Goal: Task Accomplishment & Management: Complete application form

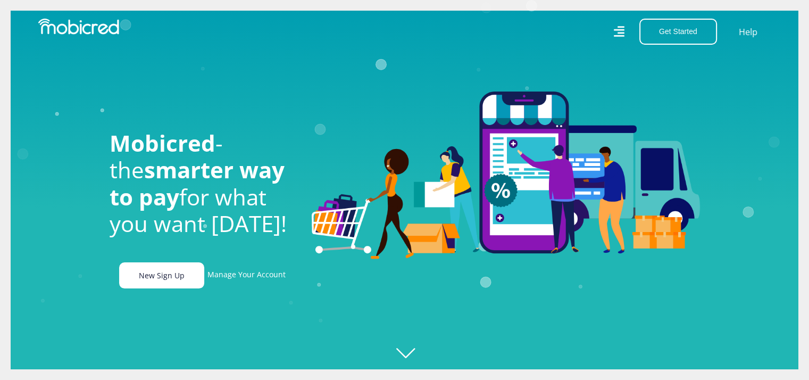
scroll to position [0, 757]
click at [201, 280] on link "New Sign Up" at bounding box center [161, 275] width 85 height 26
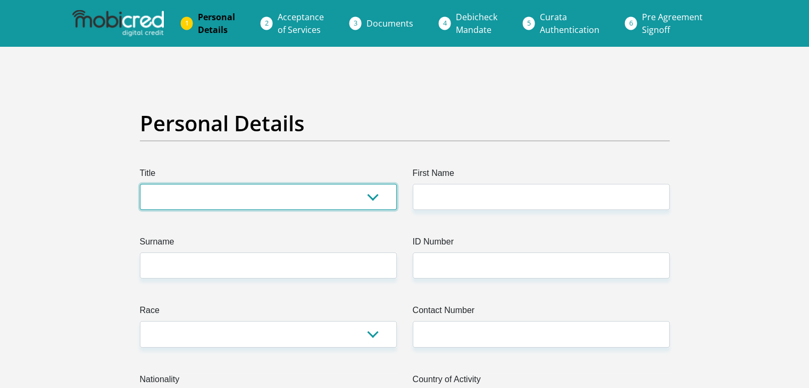
click at [212, 200] on select "Mr Ms Mrs Dr Other" at bounding box center [268, 197] width 257 height 26
select select "Ms"
click at [140, 184] on select "Mr Ms Mrs Dr Other" at bounding box center [268, 197] width 257 height 26
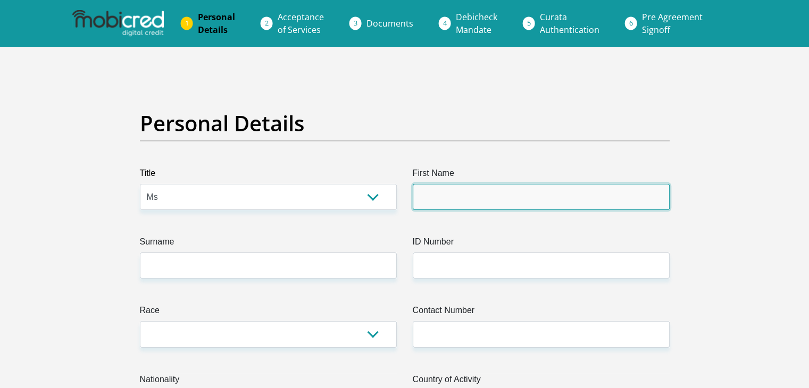
click at [443, 209] on input "First Name" at bounding box center [541, 197] width 257 height 26
type input "TshamanoDonah"
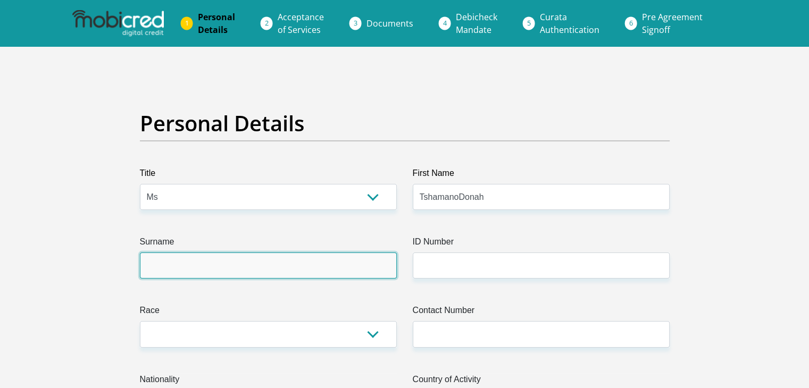
click at [349, 262] on input "Surname" at bounding box center [268, 266] width 257 height 26
type input "Nekhumbe"
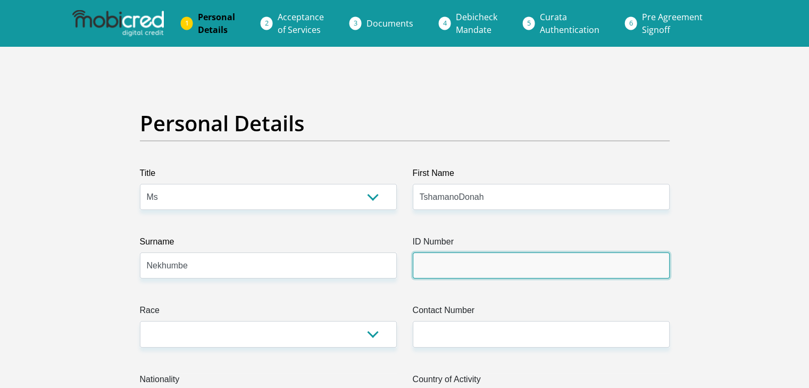
click at [466, 265] on input "ID Number" at bounding box center [541, 266] width 257 height 26
type input "0006100648085"
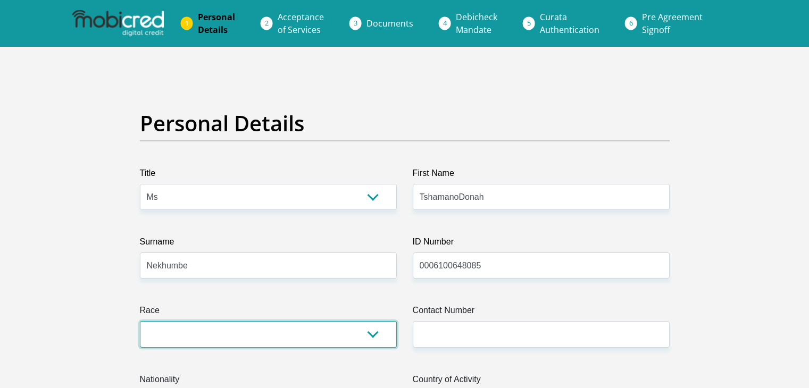
click at [228, 330] on select "Black Coloured Indian White Other" at bounding box center [268, 334] width 257 height 26
select select "1"
click at [140, 321] on select "Black Coloured Indian White Other" at bounding box center [268, 334] width 257 height 26
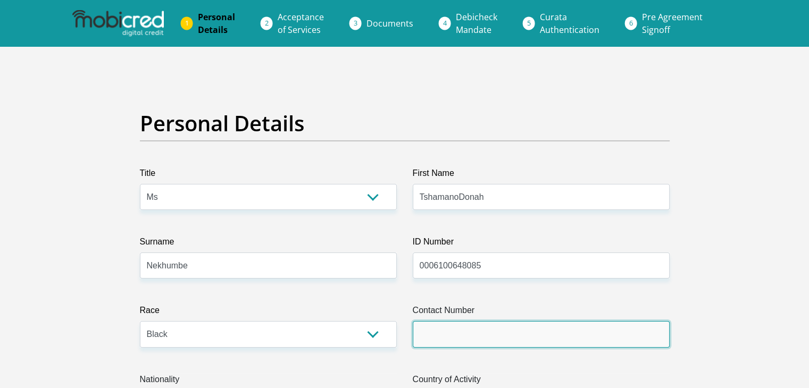
click at [460, 338] on input "Contact Number" at bounding box center [541, 334] width 257 height 26
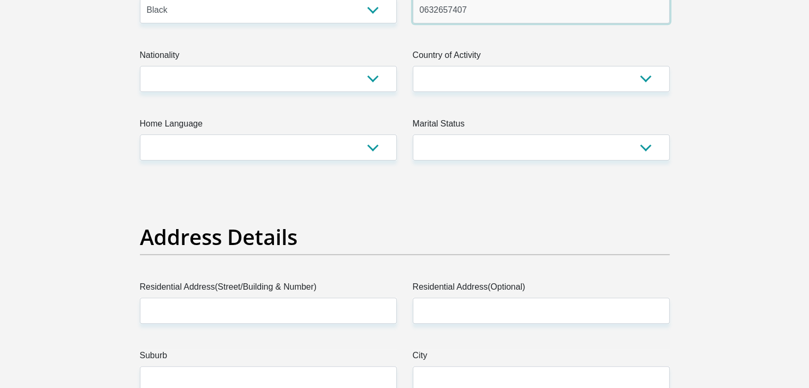
scroll to position [338, 0]
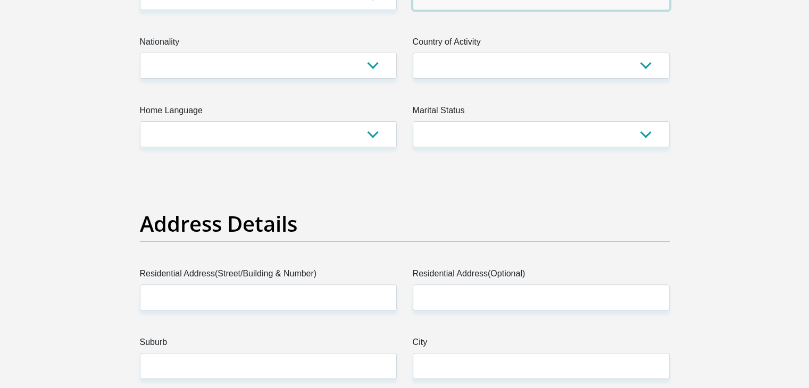
type input "0632657407"
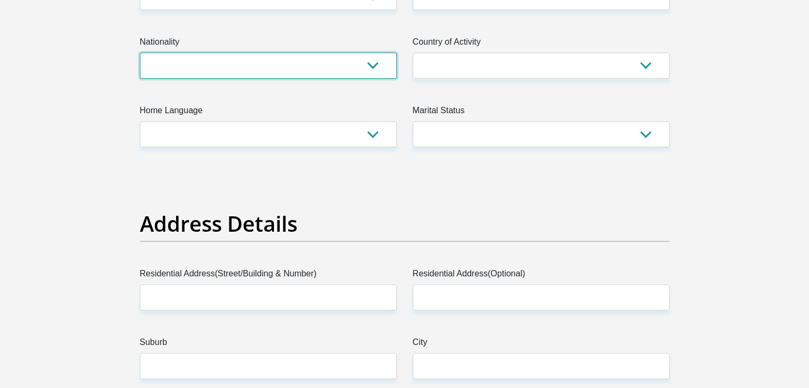
click at [256, 66] on select "South Africa Afghanistan Aland Islands Albania Algeria America Samoa American V…" at bounding box center [268, 66] width 257 height 26
select select "ZAF"
click at [140, 53] on select "South Africa Afghanistan Aland Islands Albania Algeria America Samoa American V…" at bounding box center [268, 66] width 257 height 26
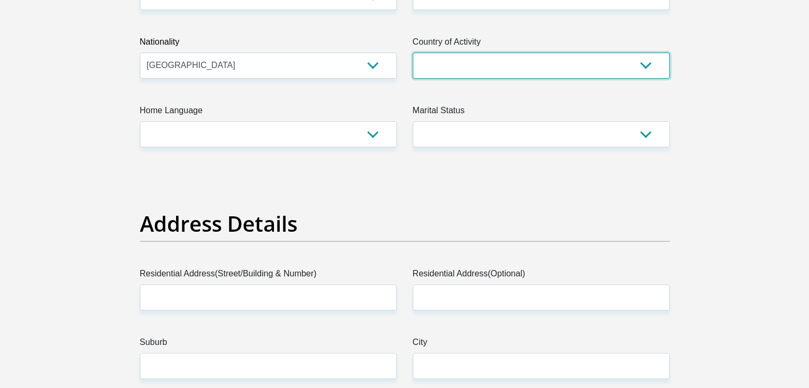
click at [596, 60] on select "South Africa Afghanistan Aland Islands Albania Algeria America Samoa American V…" at bounding box center [541, 66] width 257 height 26
click at [511, 60] on select "South Africa Afghanistan Aland Islands Albania Algeria America Samoa American V…" at bounding box center [541, 66] width 257 height 26
select select "ZAF"
click at [413, 53] on select "South Africa Afghanistan Aland Islands Albania Algeria America Samoa American V…" at bounding box center [541, 66] width 257 height 26
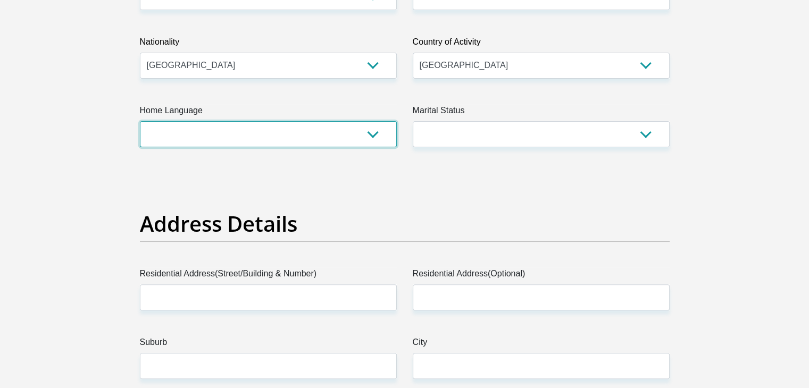
click at [367, 138] on select "Afrikaans English Sepedi South Ndebele Southern Sotho Swati Tsonga Tswana Venda…" at bounding box center [268, 134] width 257 height 26
select select "ven"
click at [140, 121] on select "Afrikaans English Sepedi South Ndebele Southern Sotho Swati Tsonga Tswana Venda…" at bounding box center [268, 134] width 257 height 26
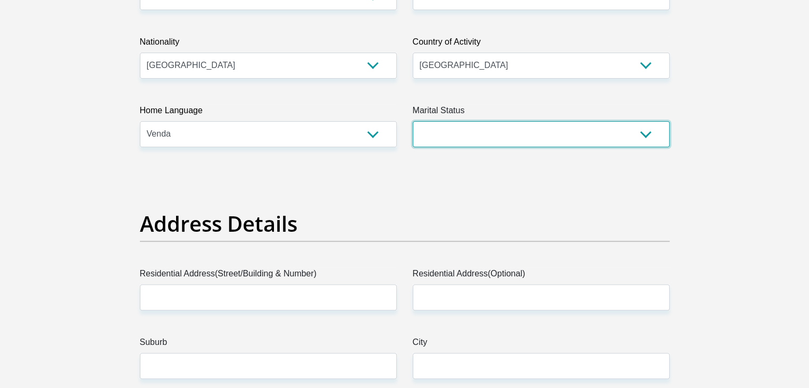
click at [498, 139] on select "Married ANC Single Divorced Widowed Married COP or Customary Law" at bounding box center [541, 134] width 257 height 26
select select "2"
click at [413, 121] on select "Married ANC Single Divorced Widowed Married COP or Customary Law" at bounding box center [541, 134] width 257 height 26
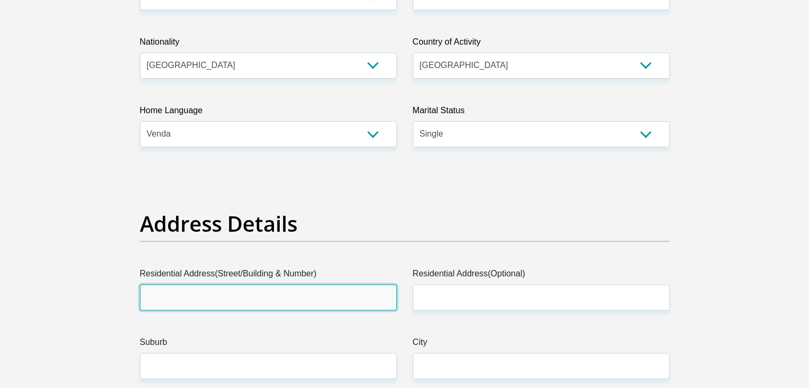
click at [353, 298] on input "Residential Address(Street/Building & Number)" at bounding box center [268, 298] width 257 height 26
type input "38245"
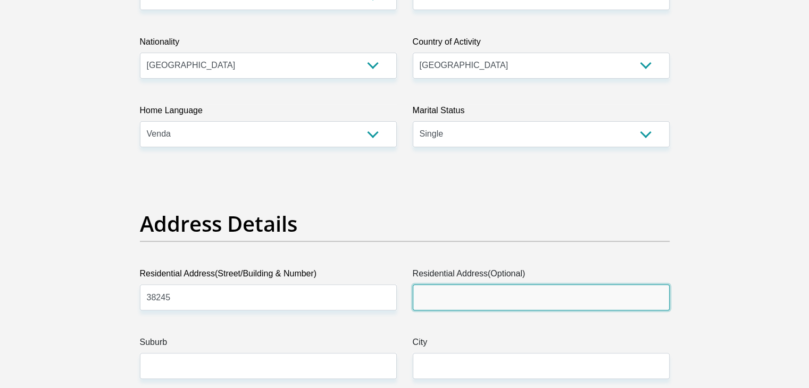
type input "R"
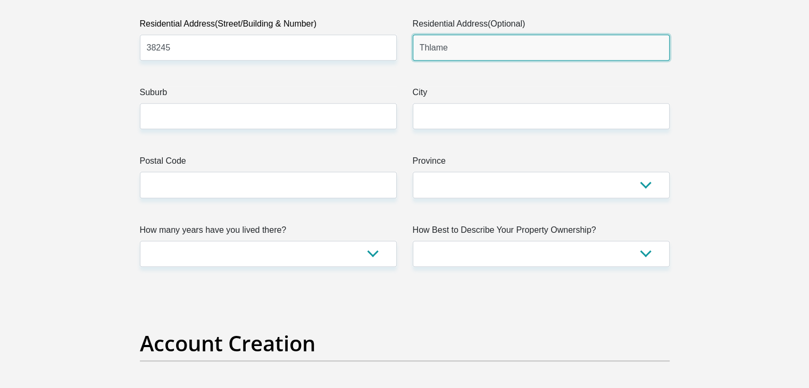
scroll to position [583, 0]
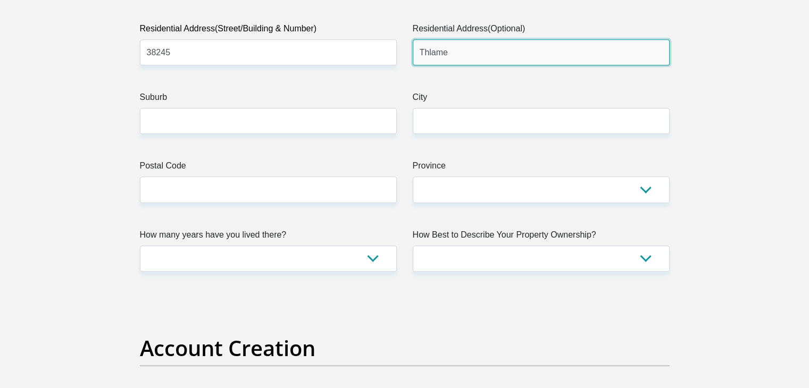
type input "Thlame"
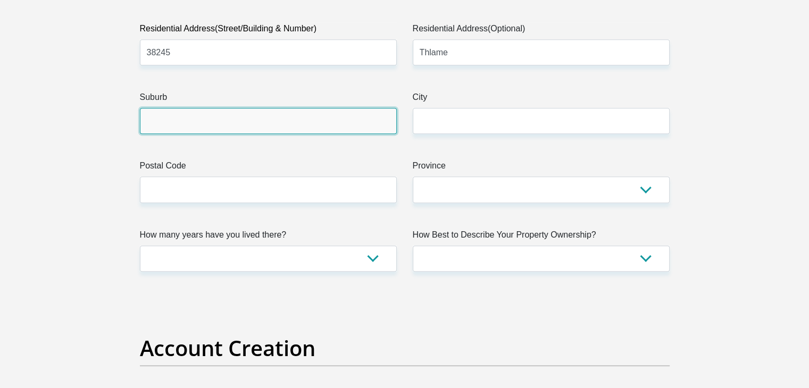
click at [166, 119] on input "Suburb" at bounding box center [268, 121] width 257 height 26
type input "Protea Glen"
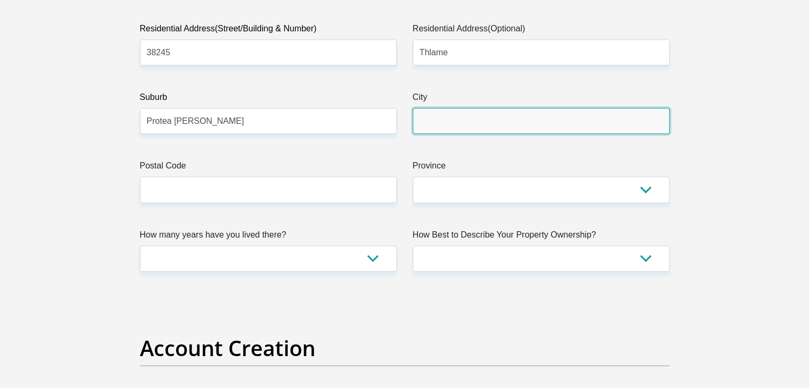
click at [473, 118] on input "City" at bounding box center [541, 121] width 257 height 26
type input "Soweto"
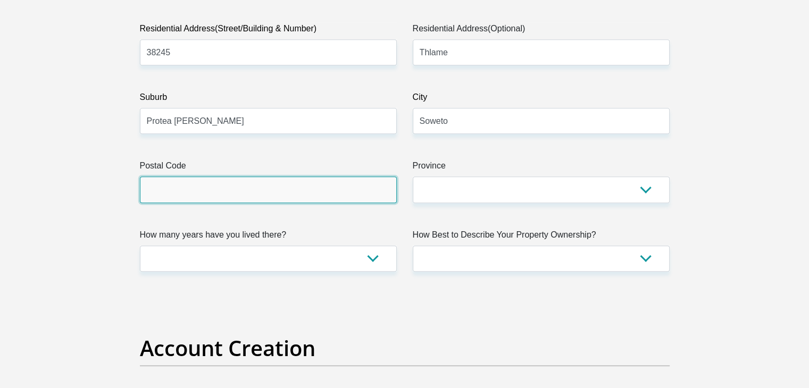
click at [385, 187] on input "Postal Code" at bounding box center [268, 190] width 257 height 26
type input "1818"
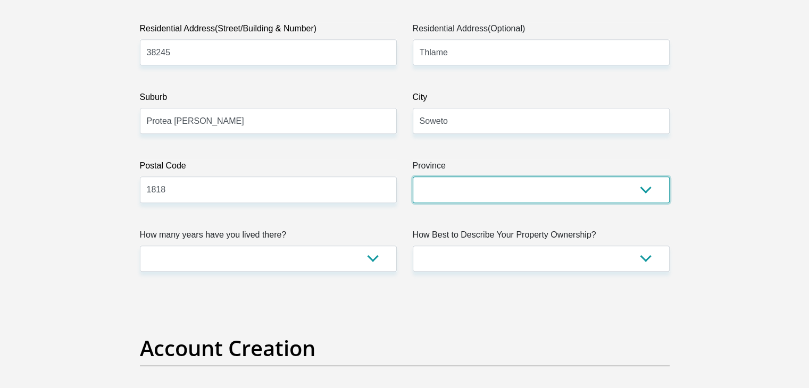
click at [475, 182] on select "Eastern Cape Free State Gauteng KwaZulu-Natal Limpopo Mpumalanga Northern Cape …" at bounding box center [541, 190] width 257 height 26
select select "Gauteng"
click at [413, 177] on select "Eastern Cape Free State Gauteng KwaZulu-Natal Limpopo Mpumalanga Northern Cape …" at bounding box center [541, 190] width 257 height 26
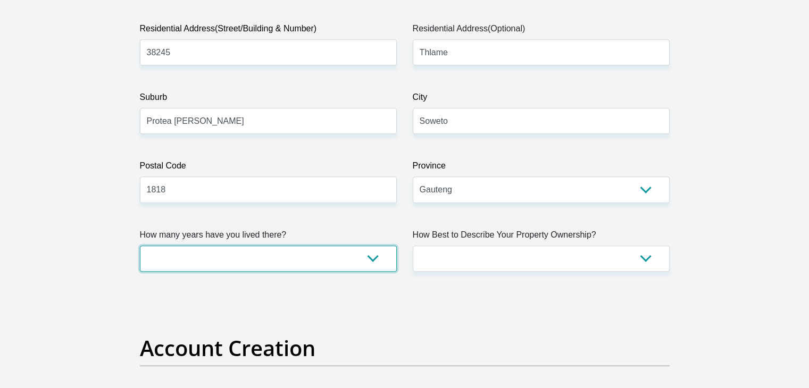
click at [321, 254] on select "less than 1 year 1-3 years 3-5 years 5+ years" at bounding box center [268, 259] width 257 height 26
select select "4"
click at [140, 246] on select "less than 1 year 1-3 years 3-5 years 5+ years" at bounding box center [268, 259] width 257 height 26
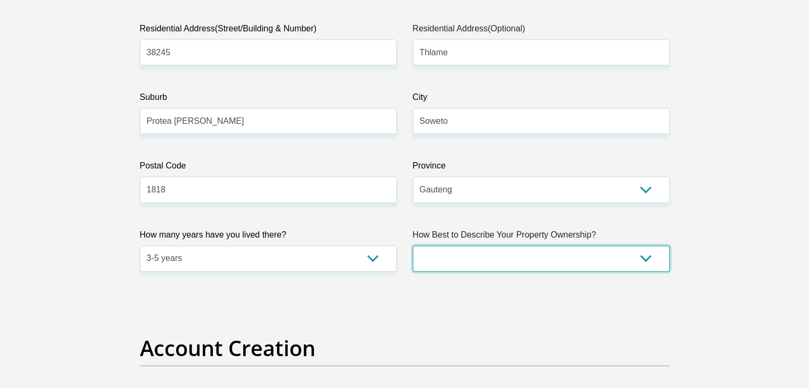
click at [500, 256] on select "Owned Rented Family Owned Company Dwelling" at bounding box center [541, 259] width 257 height 26
select select "Owned"
click at [413, 246] on select "Owned Rented Family Owned Company Dwelling" at bounding box center [541, 259] width 257 height 26
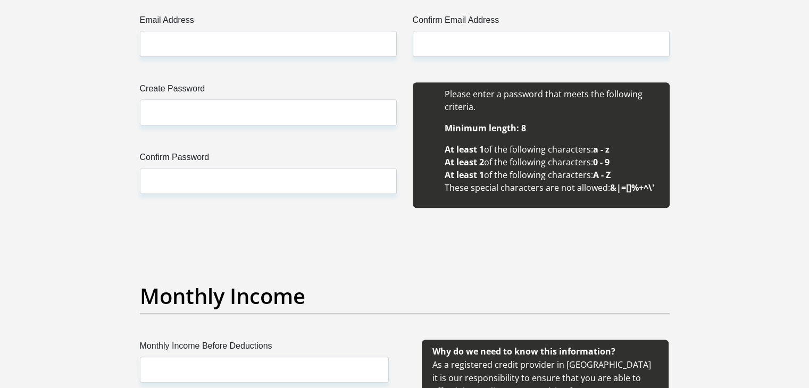
scroll to position [873, 0]
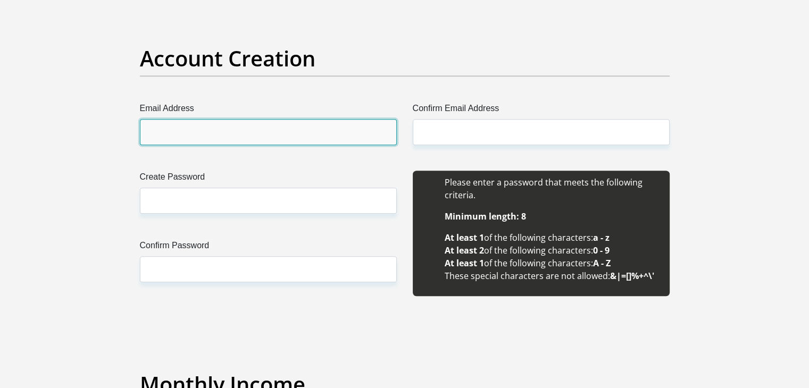
click at [188, 139] on input "Email Address" at bounding box center [268, 132] width 257 height 26
type input "tnekhumbe@icloud.com"
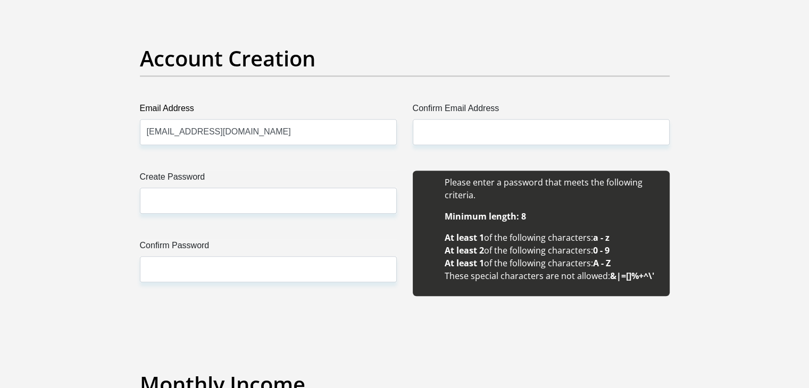
click at [193, 216] on div "Create Password Please input valid password Confirm Password" at bounding box center [268, 239] width 273 height 137
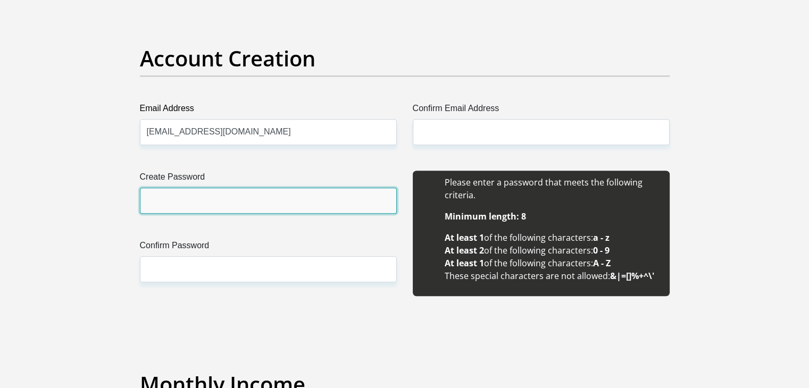
click at [198, 201] on input "Create Password" at bounding box center [268, 201] width 257 height 26
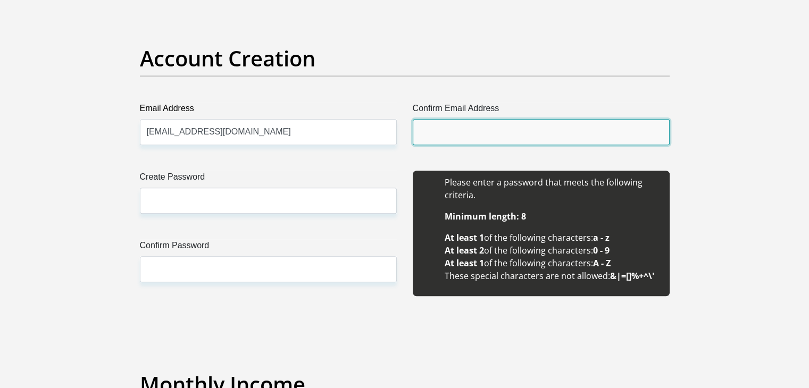
click at [461, 130] on input "Confirm Email Address" at bounding box center [541, 132] width 257 height 26
type input "tnekhumbe@icloud.com"
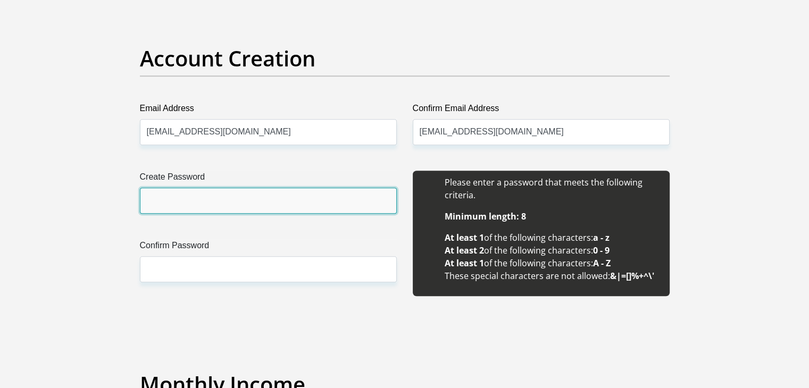
click at [214, 197] on input "Create Password" at bounding box center [268, 201] width 257 height 26
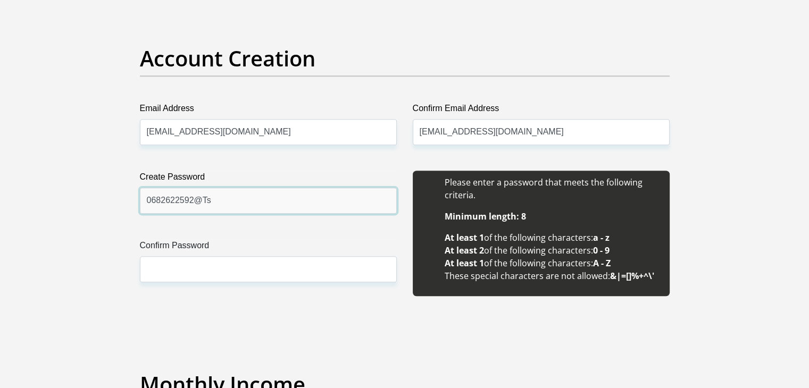
type input "0682622592@Ts"
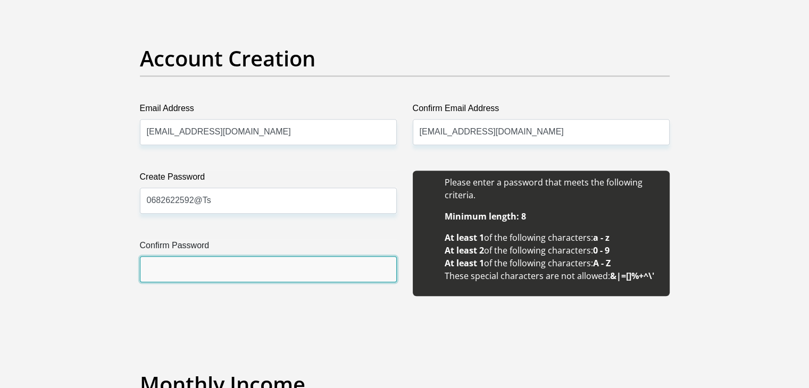
click at [177, 261] on input "Confirm Password" at bounding box center [268, 269] width 257 height 26
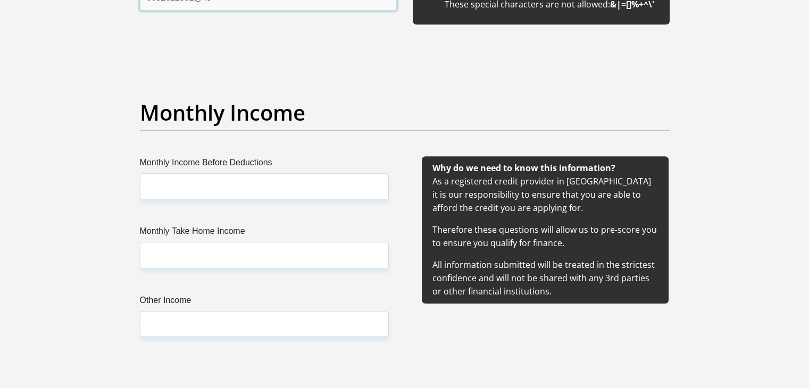
scroll to position [1110, 0]
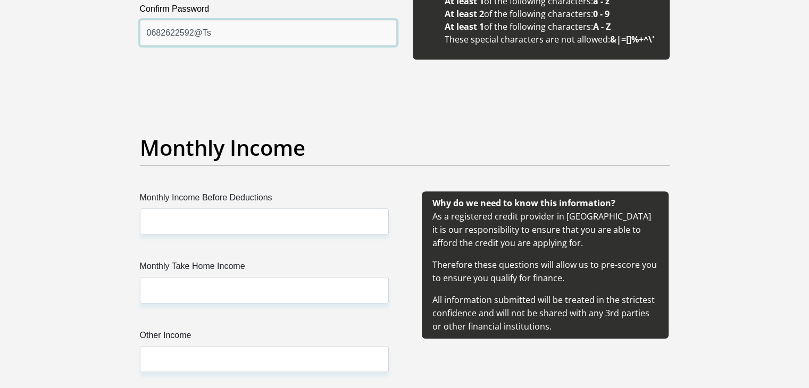
type input "0682622592@Ts"
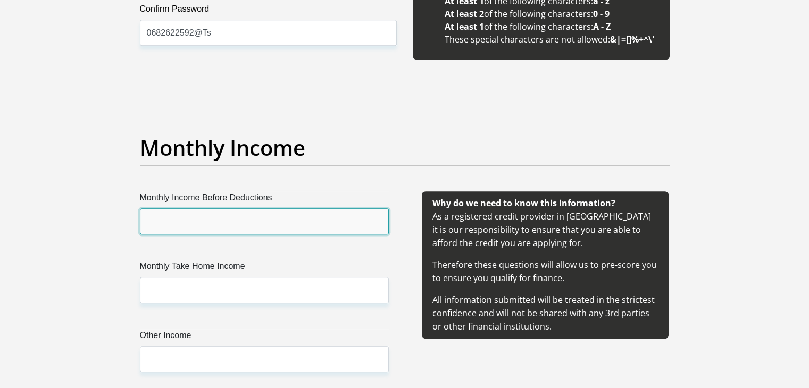
click at [323, 217] on input "Monthly Income Before Deductions" at bounding box center [264, 222] width 249 height 26
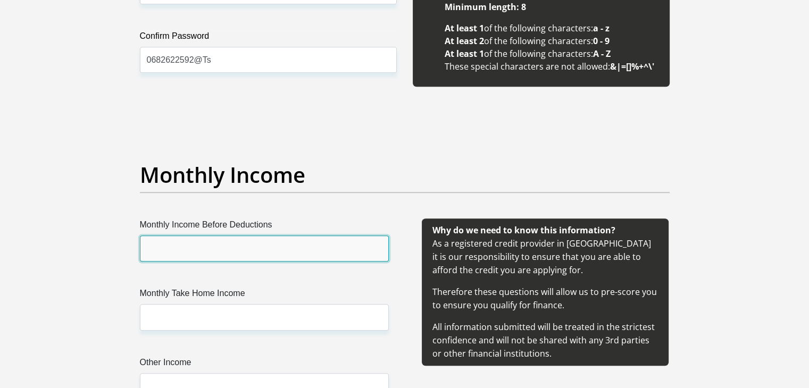
scroll to position [1078, 0]
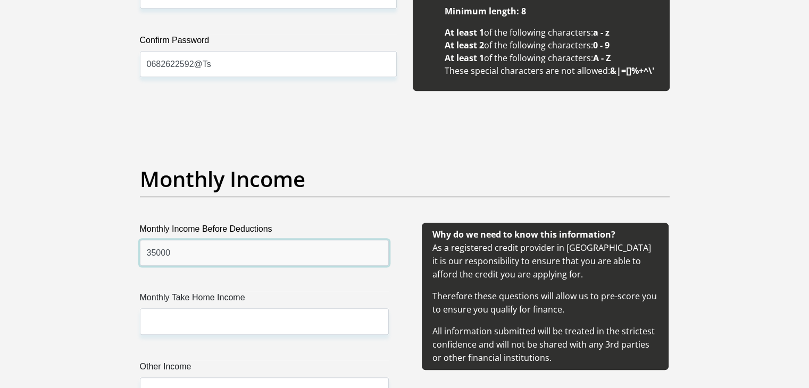
type input "35000"
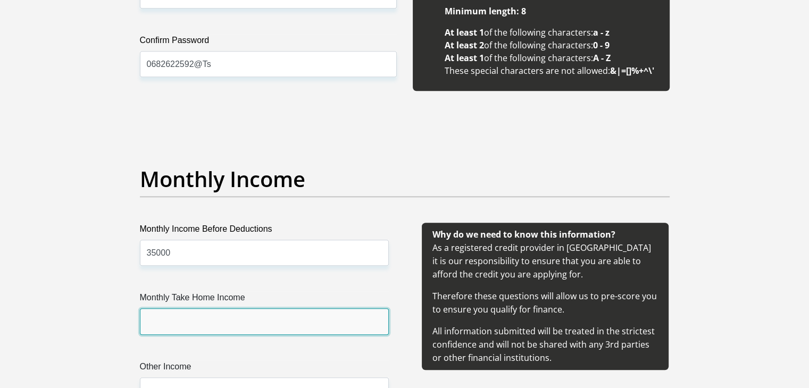
click at [228, 313] on input "Monthly Take Home Income" at bounding box center [264, 322] width 249 height 26
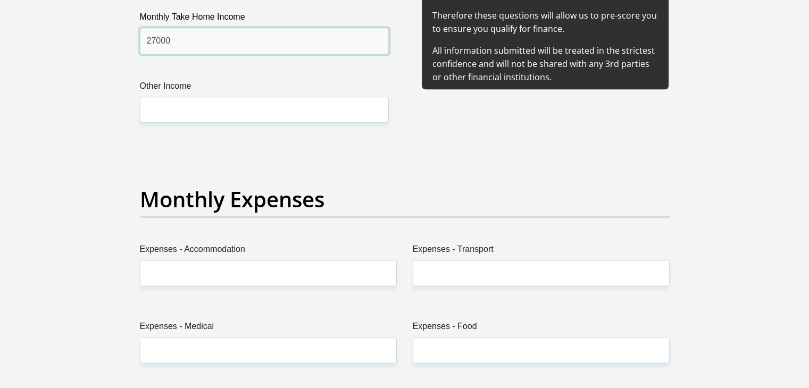
scroll to position [1262, 0]
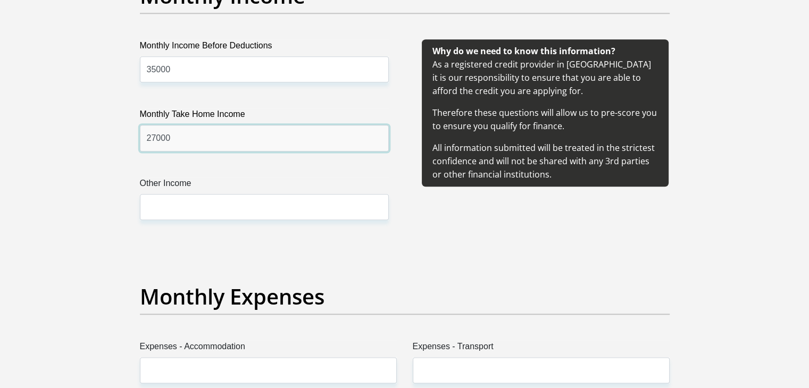
type input "27000"
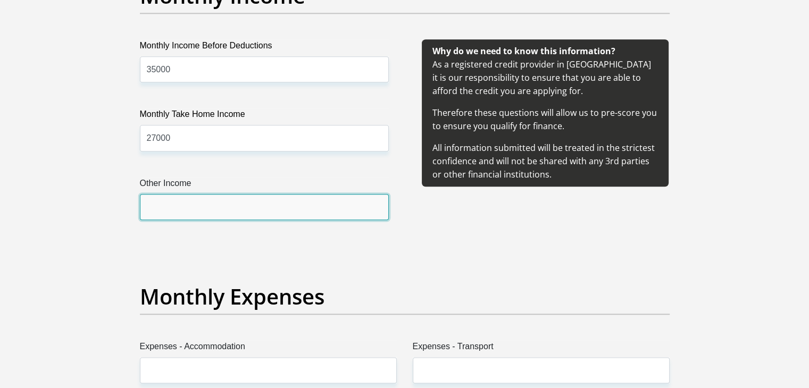
click at [371, 198] on input "Other Income" at bounding box center [264, 207] width 249 height 26
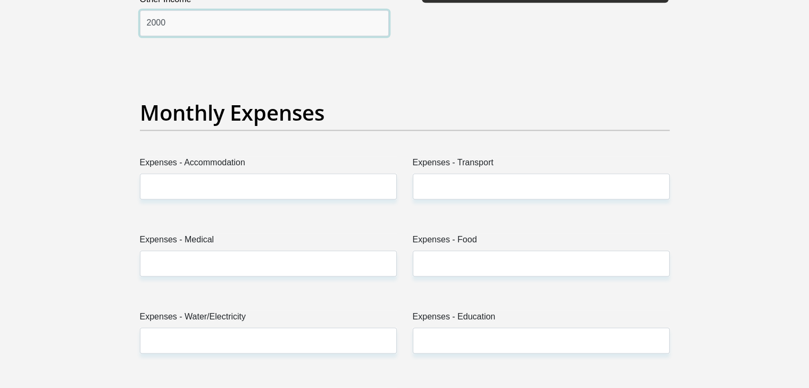
scroll to position [1451, 0]
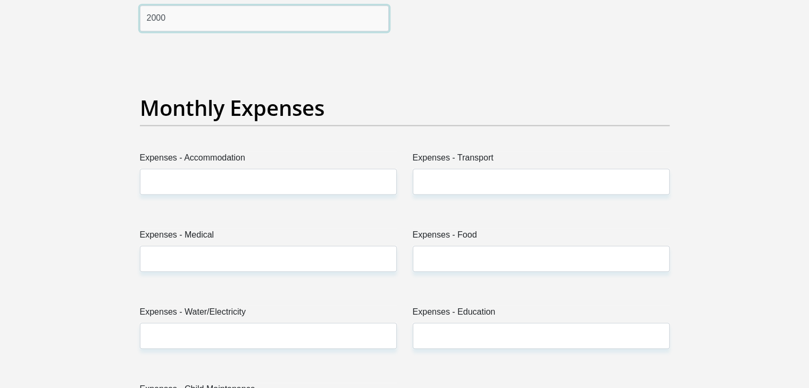
type input "2000"
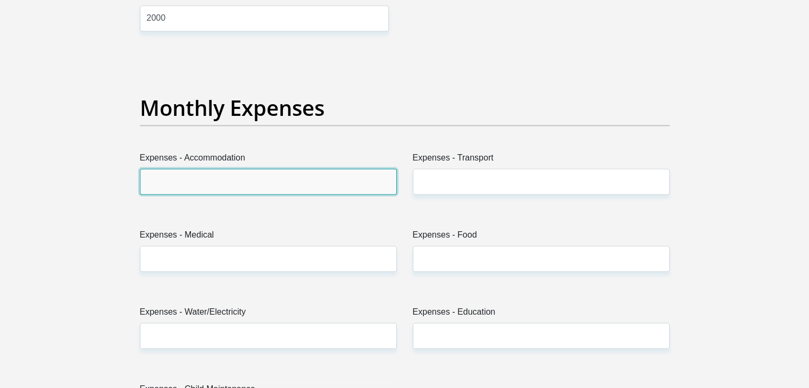
click at [244, 185] on input "Expenses - Accommodation" at bounding box center [268, 182] width 257 height 26
type input "9800"
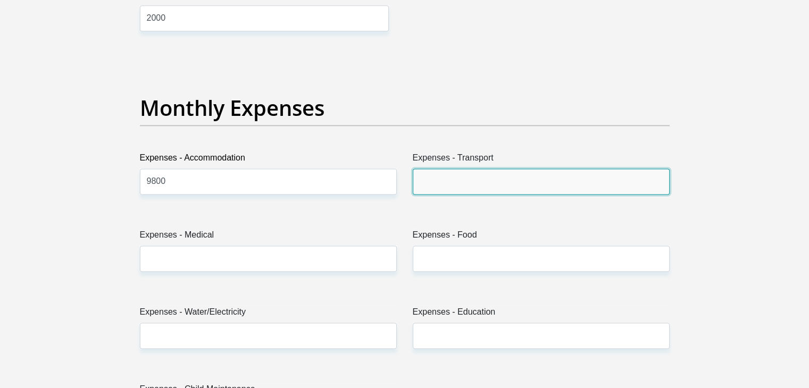
click at [454, 178] on input "Expenses - Transport" at bounding box center [541, 182] width 257 height 26
type input "500"
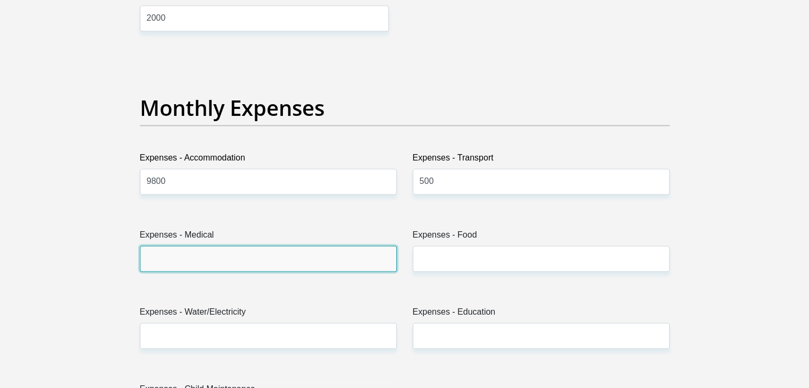
click at [336, 265] on input "Expenses - Medical" at bounding box center [268, 259] width 257 height 26
type input "0"
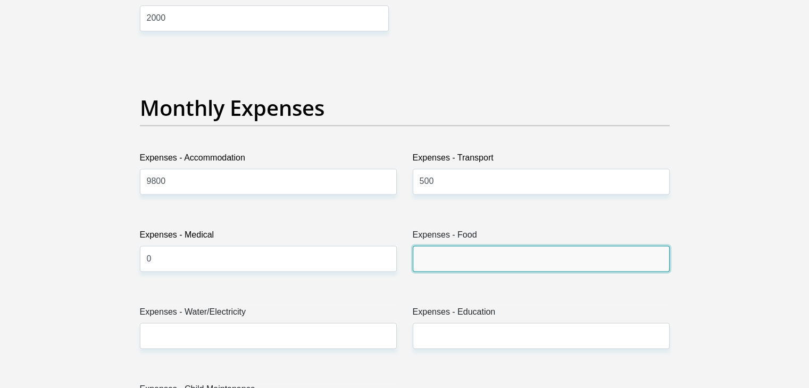
click at [444, 265] on input "Expenses - Food" at bounding box center [541, 259] width 257 height 26
type input "3000"
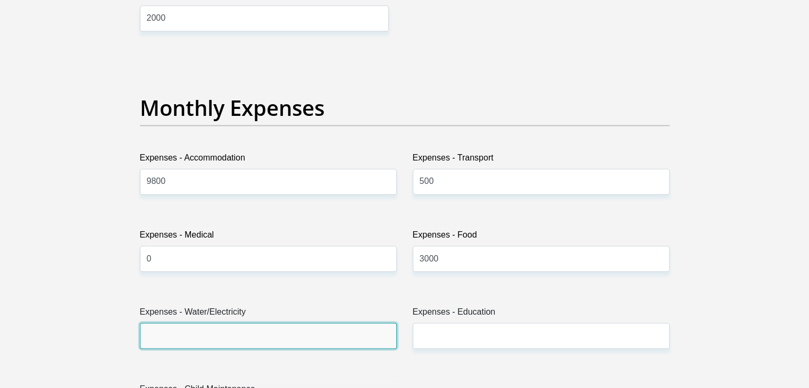
click at [266, 335] on input "Expenses - Water/Electricity" at bounding box center [268, 336] width 257 height 26
type input "1000"
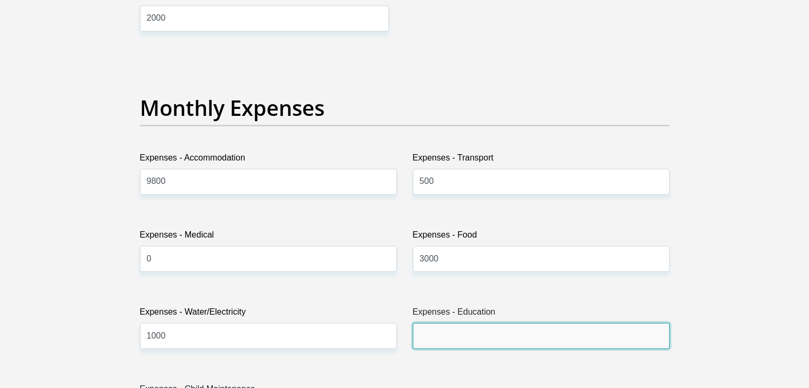
click at [530, 330] on input "Expenses - Education" at bounding box center [541, 336] width 257 height 26
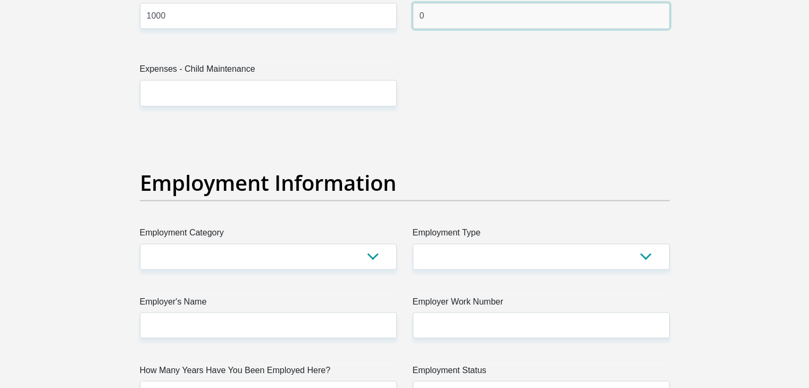
scroll to position [1819, 0]
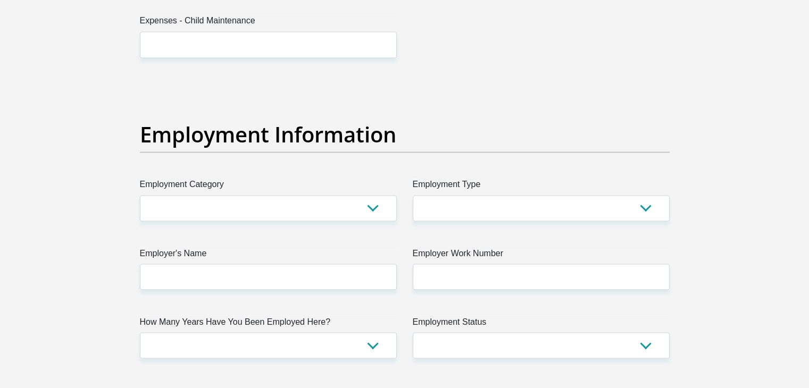
type input "0"
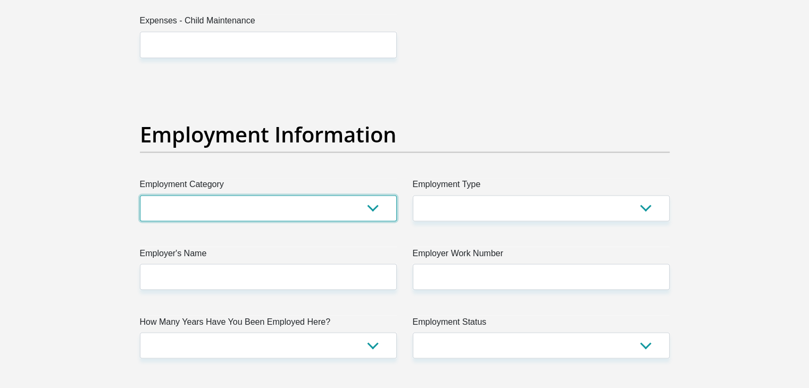
click at [376, 204] on select "AGRICULTURE ALCOHOL & TOBACCO CONSTRUCTION MATERIALS METALLURGY EQUIPMENT FOR R…" at bounding box center [268, 208] width 257 height 26
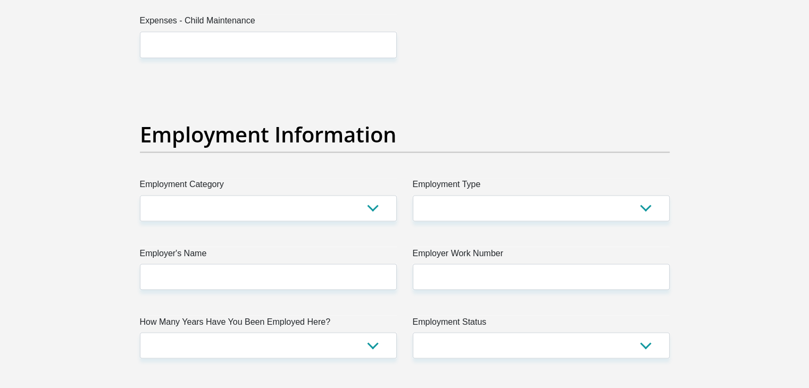
click at [345, 243] on div "Title Mr Ms Mrs Dr Other First Name TshamanoDonah Surname Nekhumbe ID Number 00…" at bounding box center [405, 78] width 546 height 3461
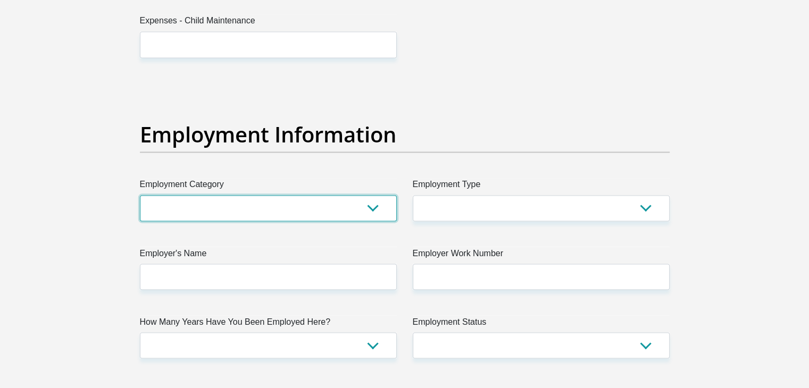
click at [344, 215] on select "AGRICULTURE ALCOHOL & TOBACCO CONSTRUCTION MATERIALS METALLURGY EQUIPMENT FOR R…" at bounding box center [268, 208] width 257 height 26
select select "31"
click at [140, 195] on select "AGRICULTURE ALCOHOL & TOBACCO CONSTRUCTION MATERIALS METALLURGY EQUIPMENT FOR R…" at bounding box center [268, 208] width 257 height 26
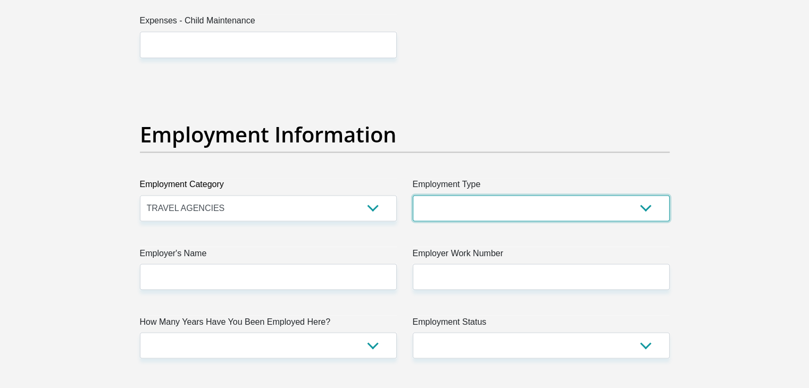
click at [499, 209] on select "College/Lecturer Craft Seller Creative Driver Executive Farmer Forces - Non Com…" at bounding box center [541, 208] width 257 height 26
select select "Office Staff/Clerk"
click at [413, 195] on select "College/Lecturer Craft Seller Creative Driver Executive Farmer Forces - Non Com…" at bounding box center [541, 208] width 257 height 26
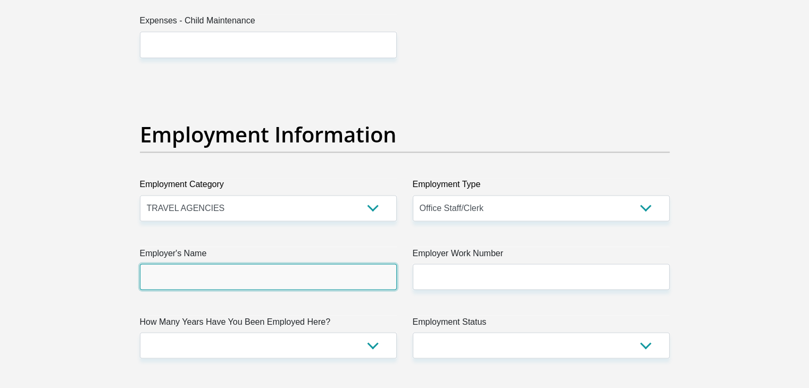
click at [285, 279] on input "Employer's Name" at bounding box center [268, 277] width 257 height 26
type input "s"
click at [155, 281] on input "Southeren" at bounding box center [268, 277] width 257 height 26
type input "SATSA"
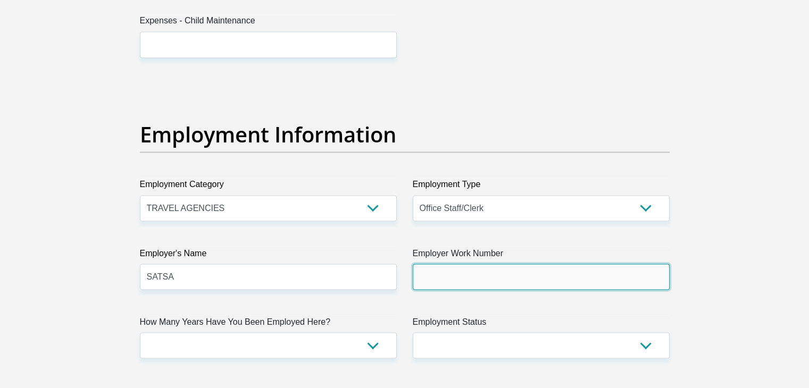
click at [501, 281] on input "Employer Work Number" at bounding box center [541, 277] width 257 height 26
type input "0118869996"
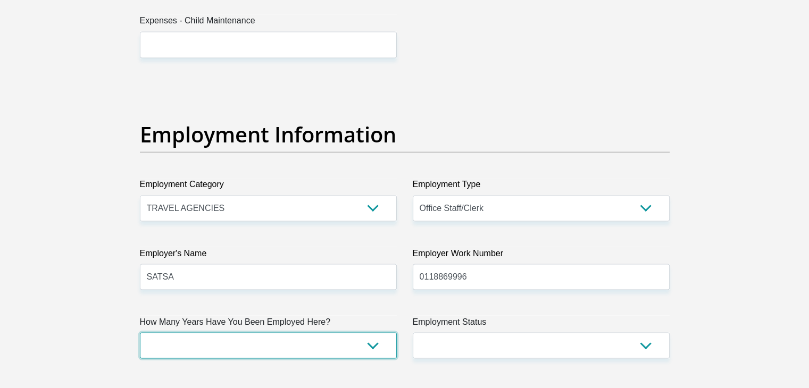
click at [325, 348] on select "less than 1 year 1-3 years 3-5 years 5+ years" at bounding box center [268, 345] width 257 height 26
select select "24"
click at [140, 332] on select "less than 1 year 1-3 years 3-5 years 5+ years" at bounding box center [268, 345] width 257 height 26
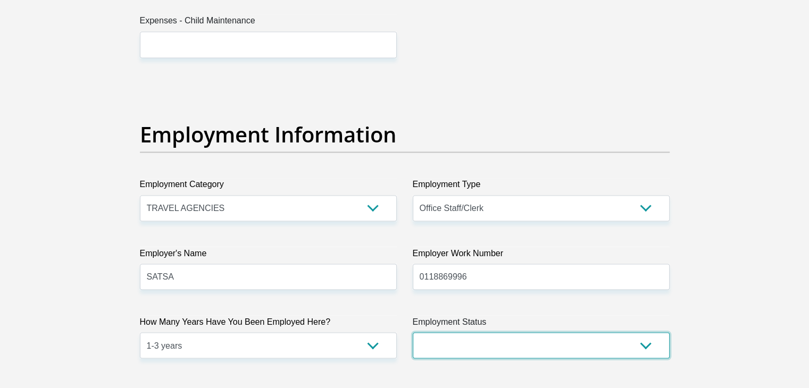
click at [453, 333] on select "Permanent/Full-time Part-time/Casual Contract Worker Self-Employed Housewife Re…" at bounding box center [541, 345] width 257 height 26
select select "1"
click at [413, 332] on select "Permanent/Full-time Part-time/Casual Contract Worker Self-Employed Housewife Re…" at bounding box center [541, 345] width 257 height 26
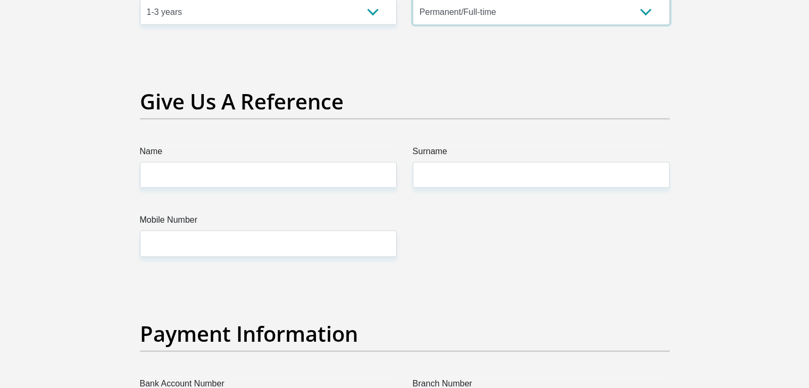
scroll to position [2148, 0]
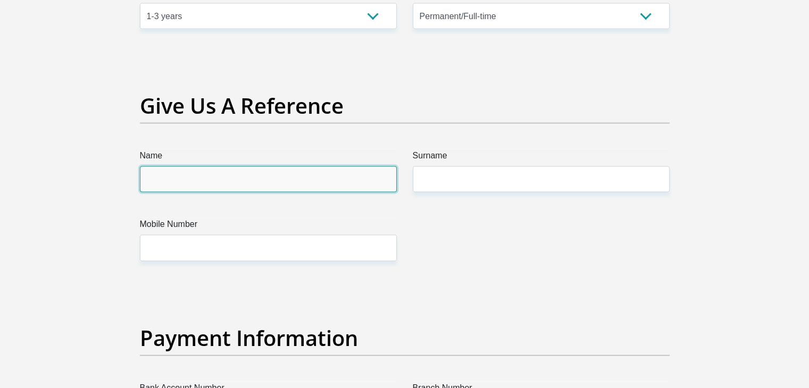
click at [361, 178] on input "Name" at bounding box center [268, 179] width 257 height 26
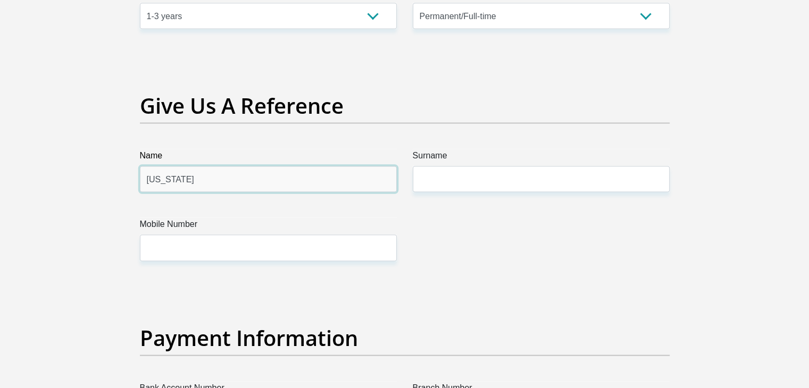
type input "Virginia"
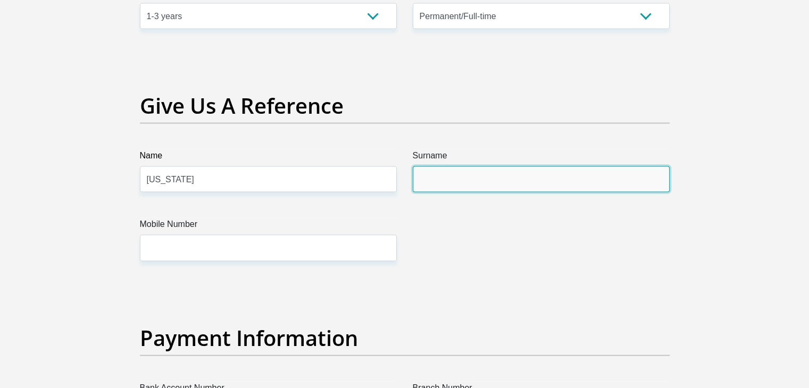
click at [455, 169] on input "Surname" at bounding box center [541, 179] width 257 height 26
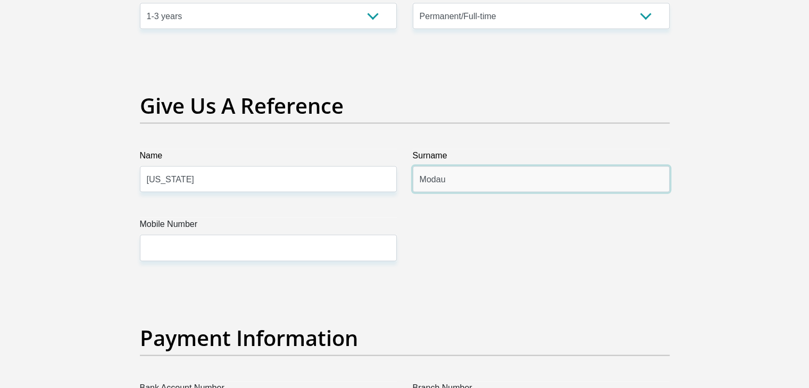
type input "Modau"
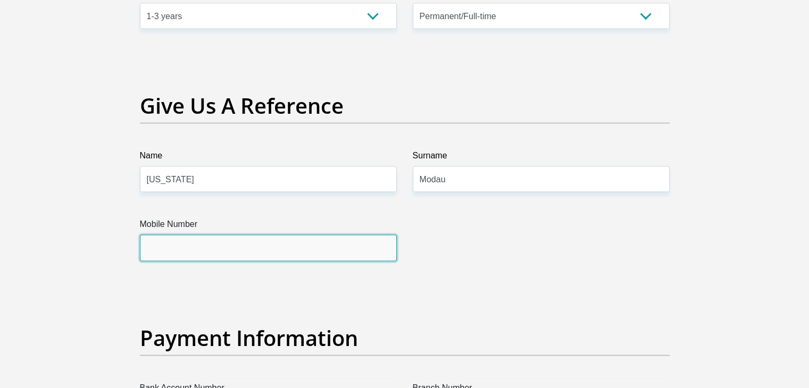
click at [346, 249] on input "Mobile Number" at bounding box center [268, 248] width 257 height 26
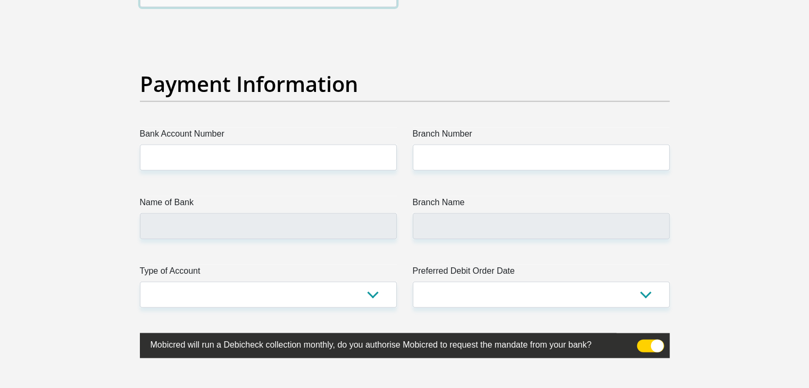
scroll to position [2407, 0]
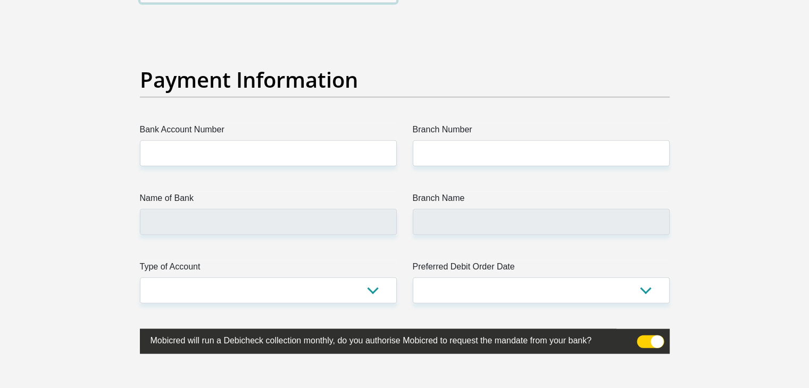
type input "0735023396"
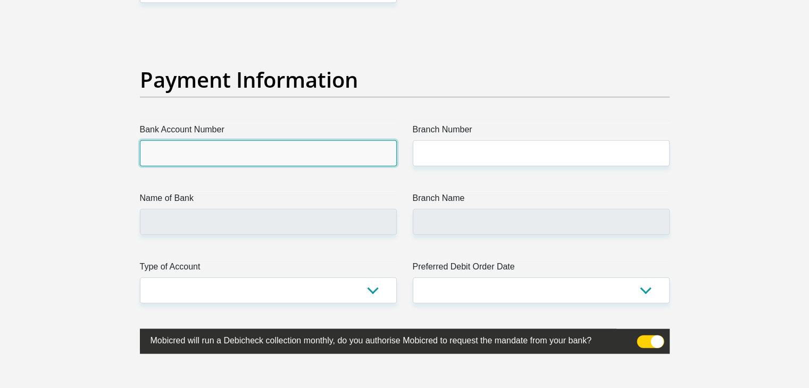
click at [357, 140] on input "Bank Account Number" at bounding box center [268, 153] width 257 height 26
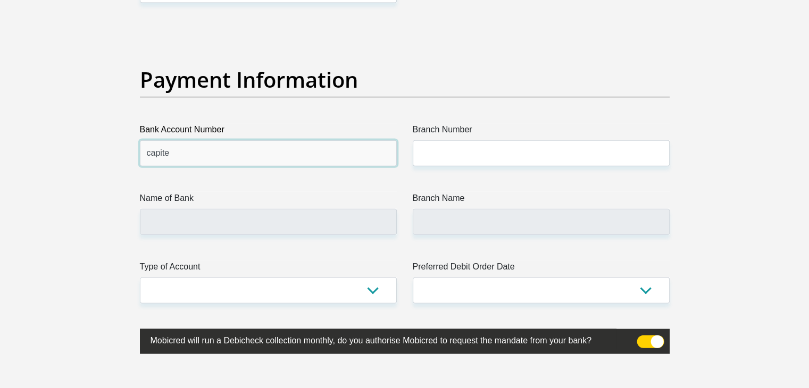
type input "capitec"
click at [153, 152] on input "capitec" at bounding box center [268, 153] width 257 height 26
click at [153, 160] on input "capitec" at bounding box center [268, 153] width 257 height 26
drag, startPoint x: 169, startPoint y: 154, endPoint x: 145, endPoint y: 161, distance: 25.1
click at [145, 161] on input "capitec" at bounding box center [268, 153] width 257 height 26
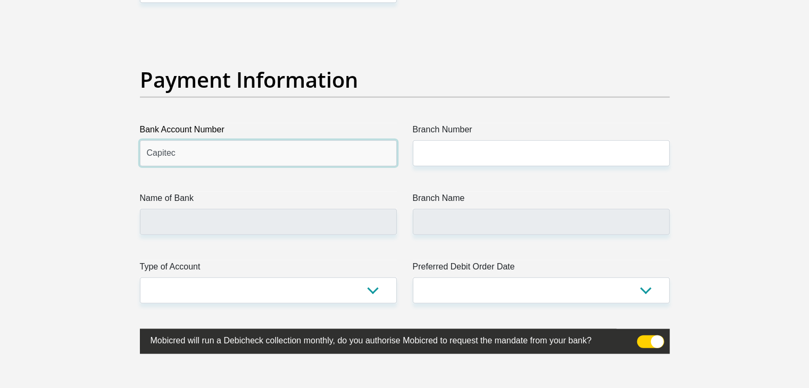
type input "Capitec"
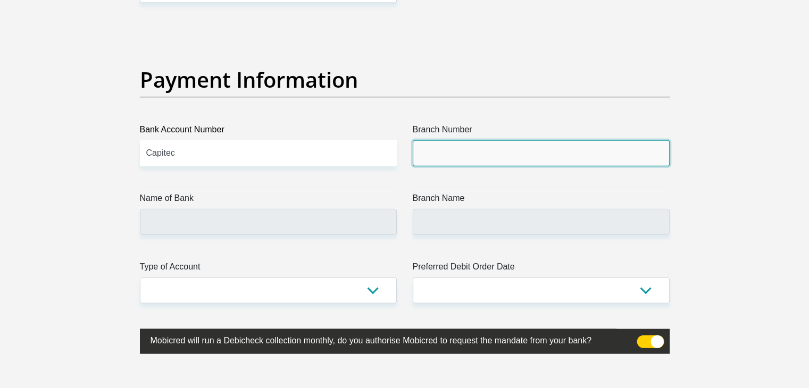
click at [437, 161] on input "Branch Number" at bounding box center [541, 153] width 257 height 26
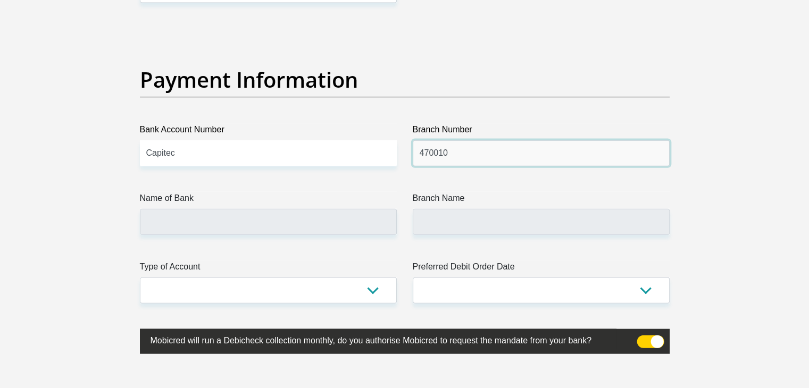
type input "470010"
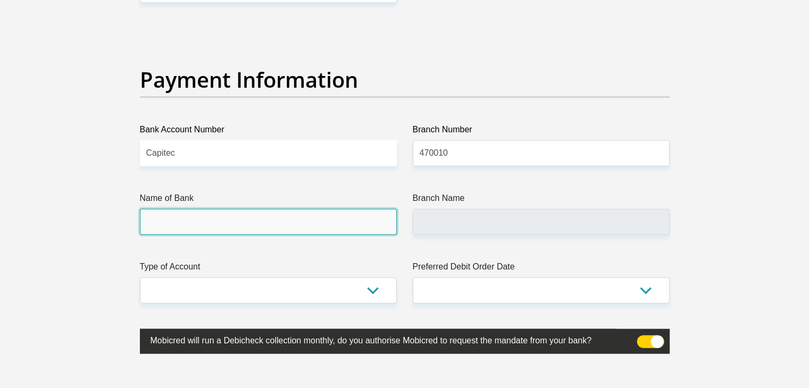
click at [313, 220] on input "Name of Bank" at bounding box center [268, 222] width 257 height 26
type input "CAPITEC BANK LIMITED"
type input "CAPITEC BANK CPC"
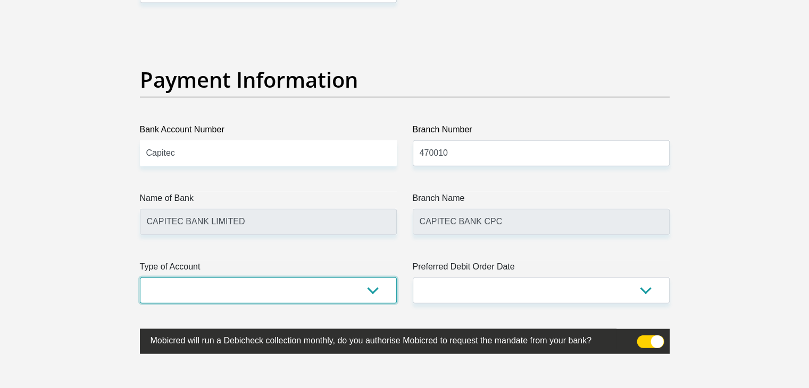
click at [361, 295] on select "Cheque Savings" at bounding box center [268, 291] width 257 height 26
select select "SAV"
click at [140, 278] on select "Cheque Savings" at bounding box center [268, 291] width 257 height 26
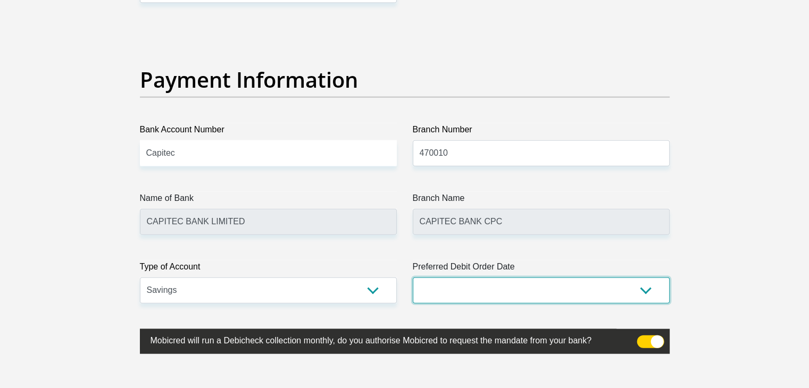
click at [468, 286] on div "Preferred Debit Order Date 1st 2nd 3rd 4th 5th 7th 18th 19th 20th 21st 22nd 23r…" at bounding box center [541, 282] width 257 height 43
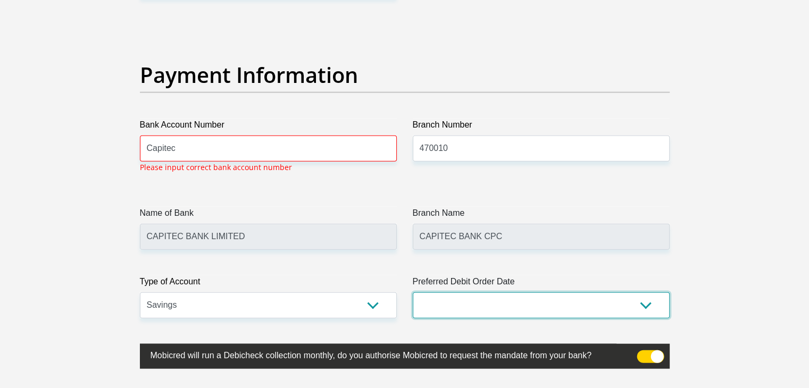
scroll to position [2412, 0]
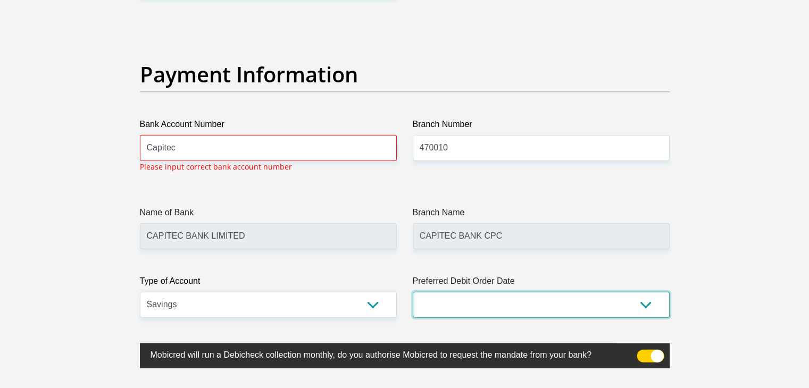
select select "22"
click at [413, 292] on select "1st 2nd 3rd 4th 5th 7th 18th 19th 20th 21st 22nd 23rd 24th 25th 26th 27th 28th …" at bounding box center [541, 305] width 257 height 26
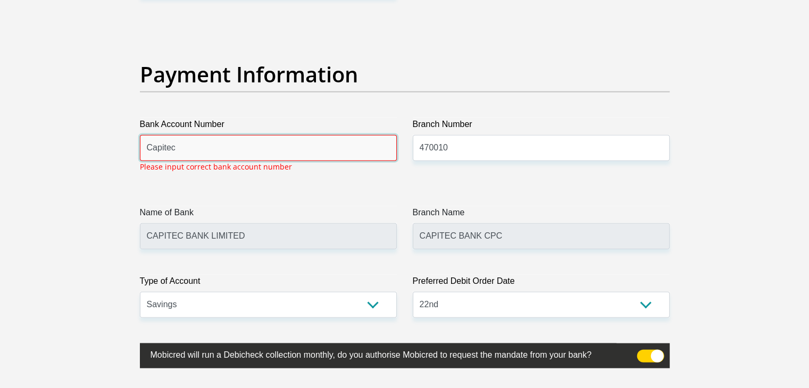
click at [333, 152] on input "Capitec" at bounding box center [268, 148] width 257 height 26
type input "C"
type input "1593532286"
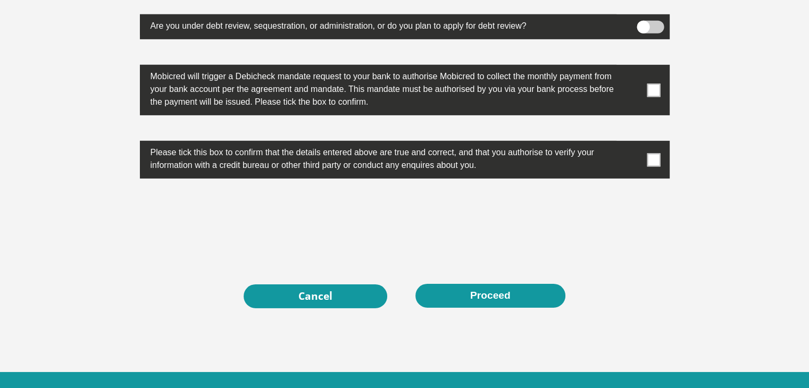
scroll to position [3426, 0]
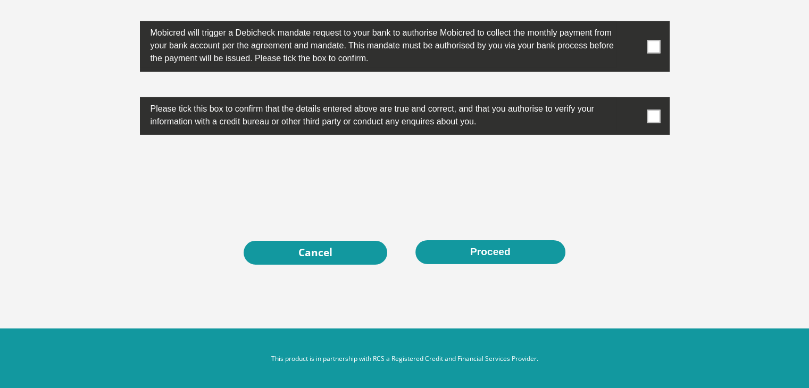
click at [522, 263] on div "Cancel Proceed" at bounding box center [405, 252] width 514 height 24
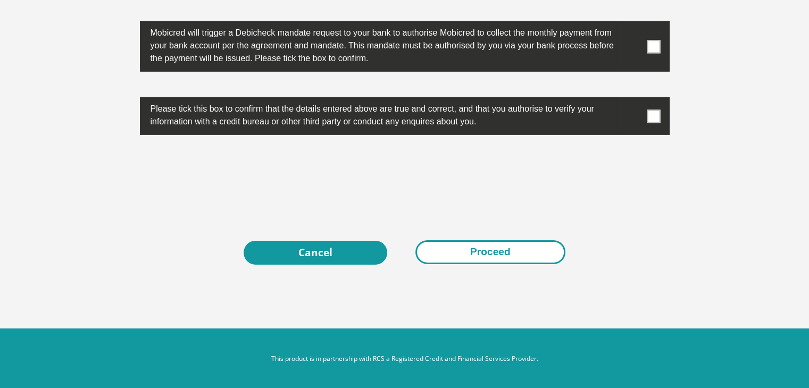
click at [521, 251] on button "Proceed" at bounding box center [490, 252] width 150 height 24
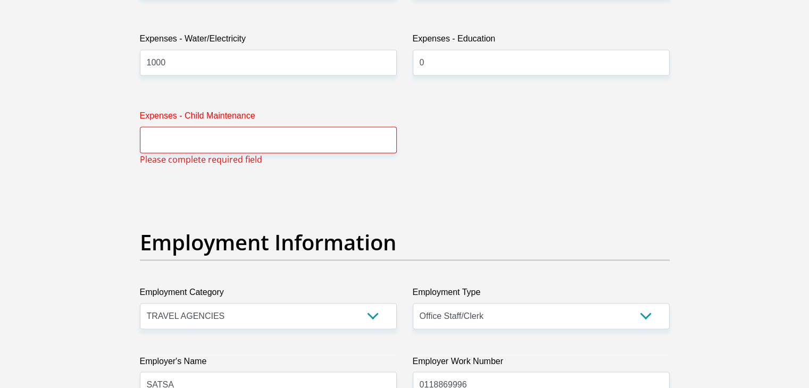
scroll to position [1717, 0]
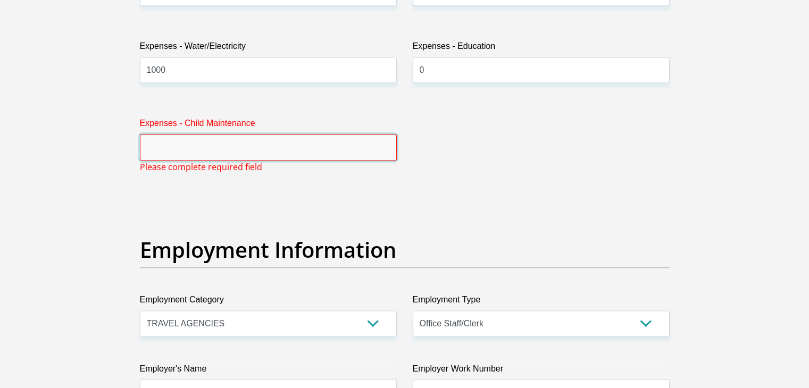
click at [153, 145] on input "Expenses - Child Maintenance" at bounding box center [268, 147] width 257 height 26
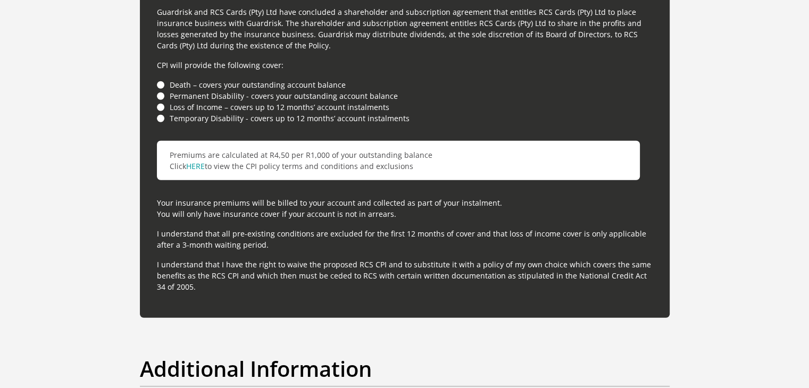
scroll to position [3452, 0]
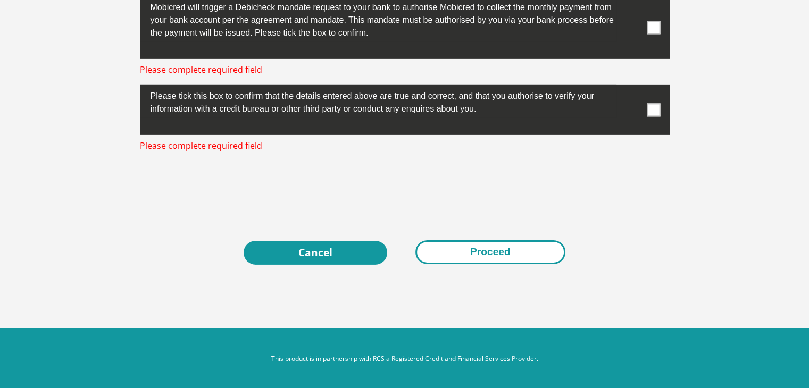
type input "0"
click at [547, 252] on button "Proceed" at bounding box center [490, 252] width 150 height 24
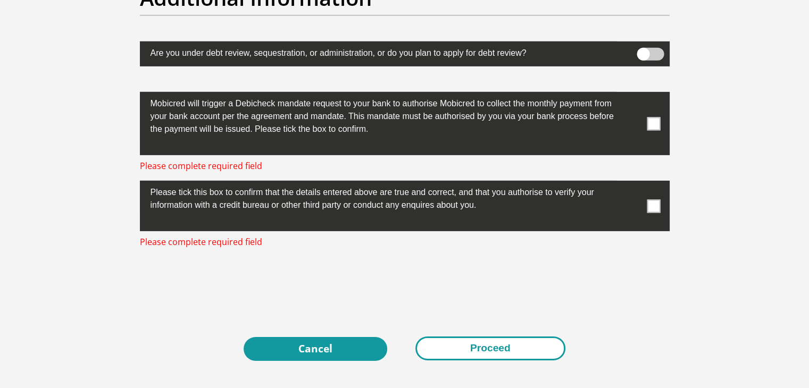
scroll to position [3353, 0]
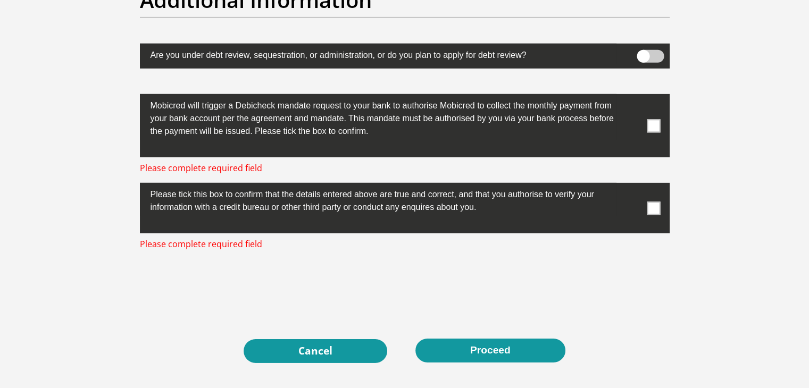
click at [647, 126] on span at bounding box center [653, 125] width 13 height 13
click at [632, 97] on input "checkbox" at bounding box center [632, 97] width 0 height 0
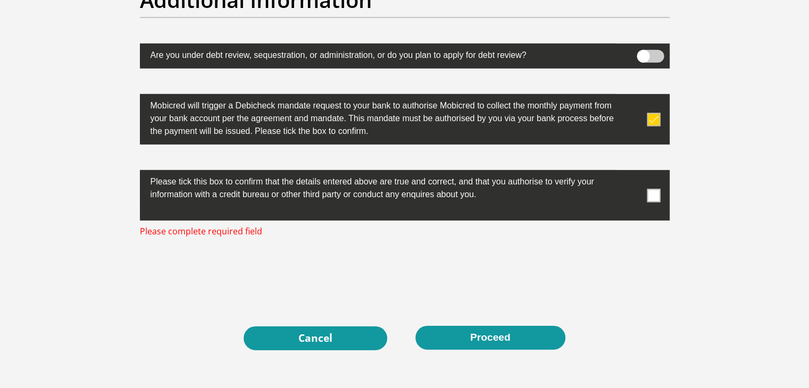
click at [649, 192] on span at bounding box center [653, 195] width 13 height 13
click at [632, 173] on input "checkbox" at bounding box center [632, 173] width 0 height 0
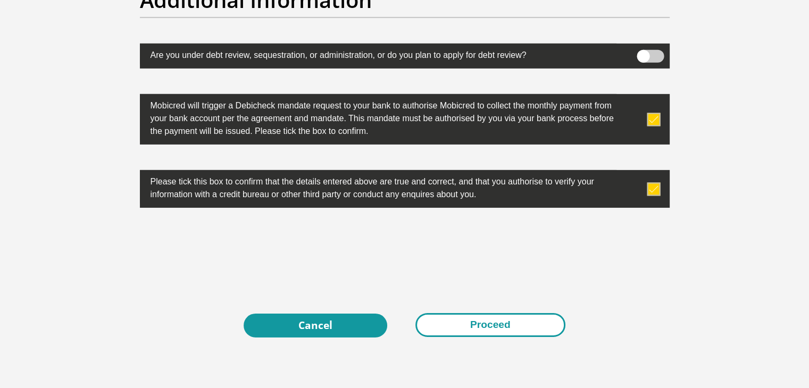
click at [497, 318] on button "Proceed" at bounding box center [490, 325] width 150 height 24
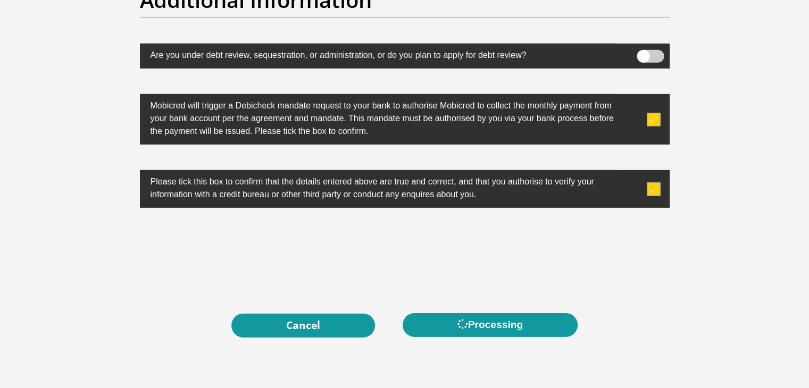
scroll to position [0, 0]
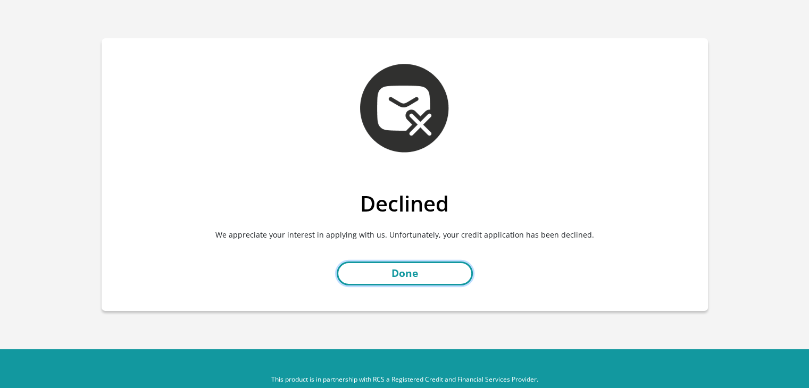
click at [427, 273] on link "Done" at bounding box center [405, 274] width 136 height 24
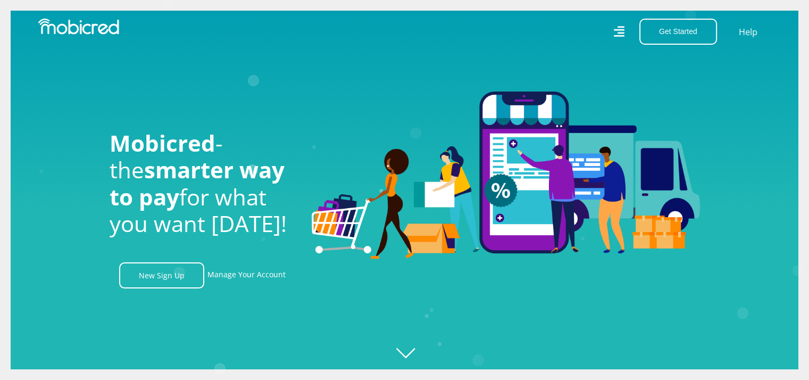
scroll to position [0, 757]
